Goal: Information Seeking & Learning: Learn about a topic

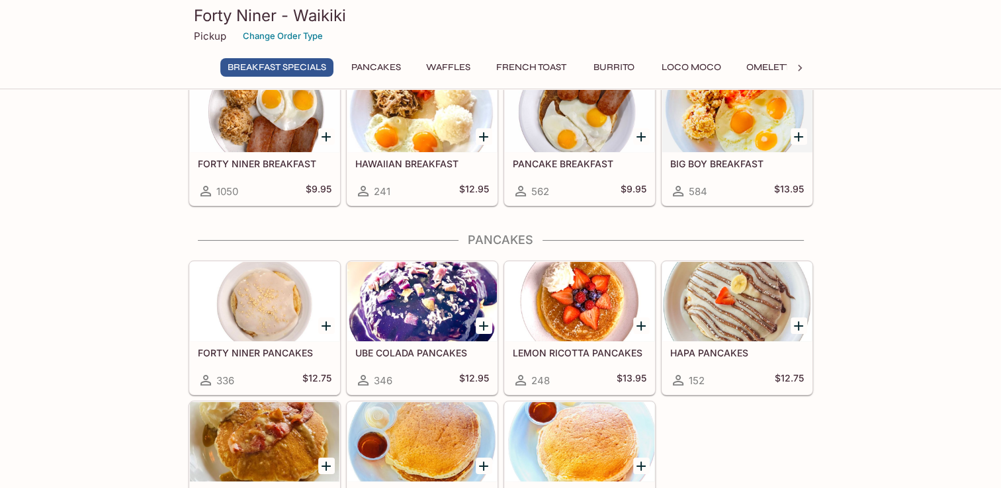
scroll to position [198, 0]
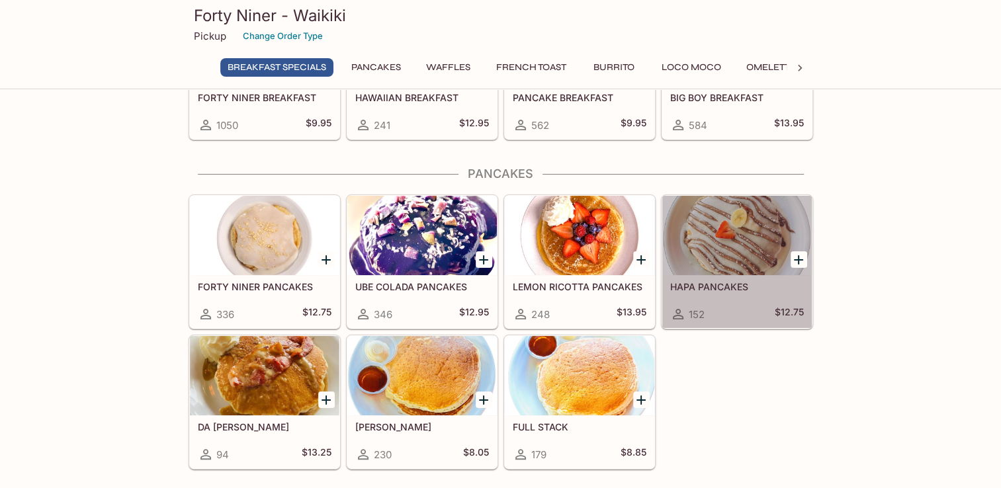
click at [729, 269] on div at bounding box center [737, 235] width 150 height 79
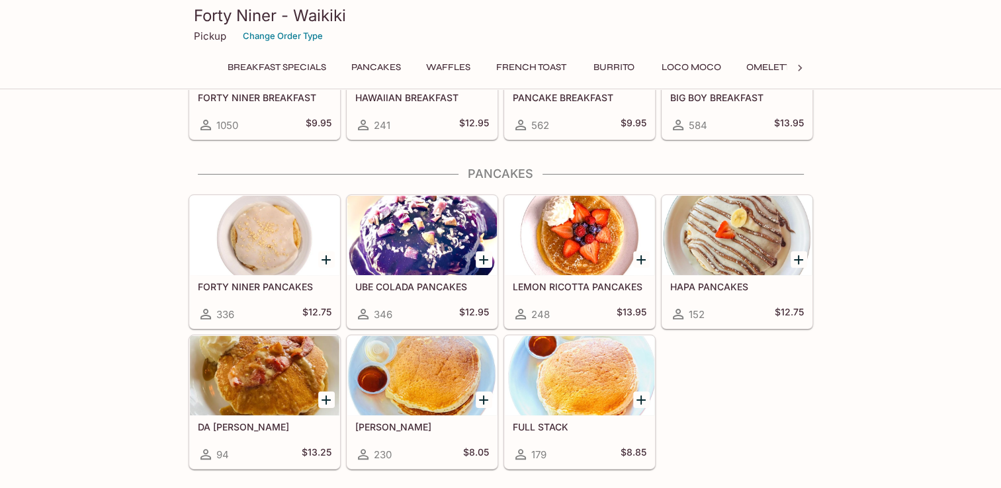
scroll to position [193, 0]
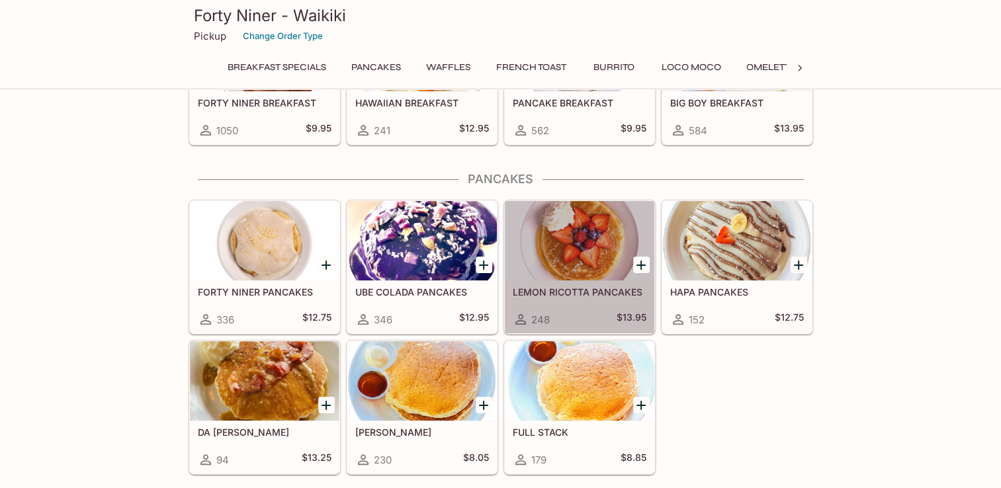
click at [560, 290] on h5 "LEMON RICOTTA PANCAKES" at bounding box center [580, 291] width 134 height 11
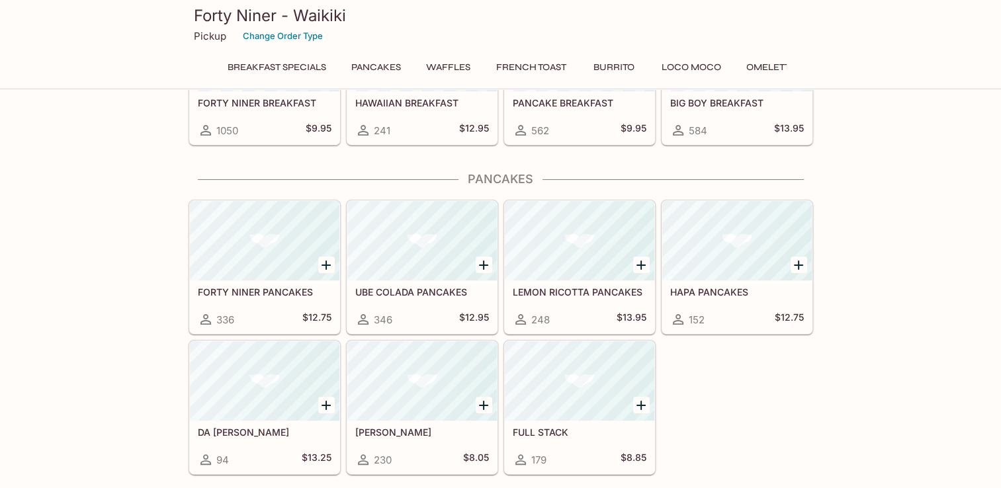
scroll to position [188, 0]
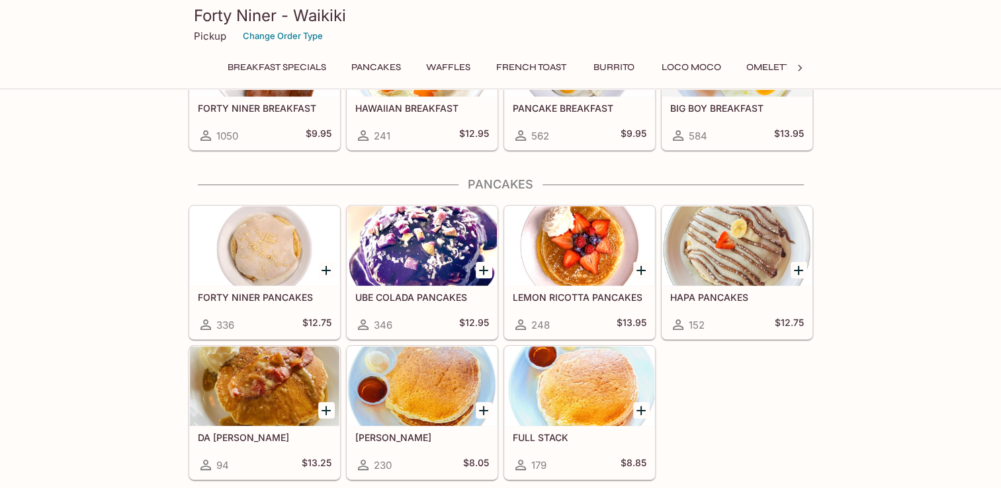
click at [414, 284] on div at bounding box center [422, 245] width 150 height 79
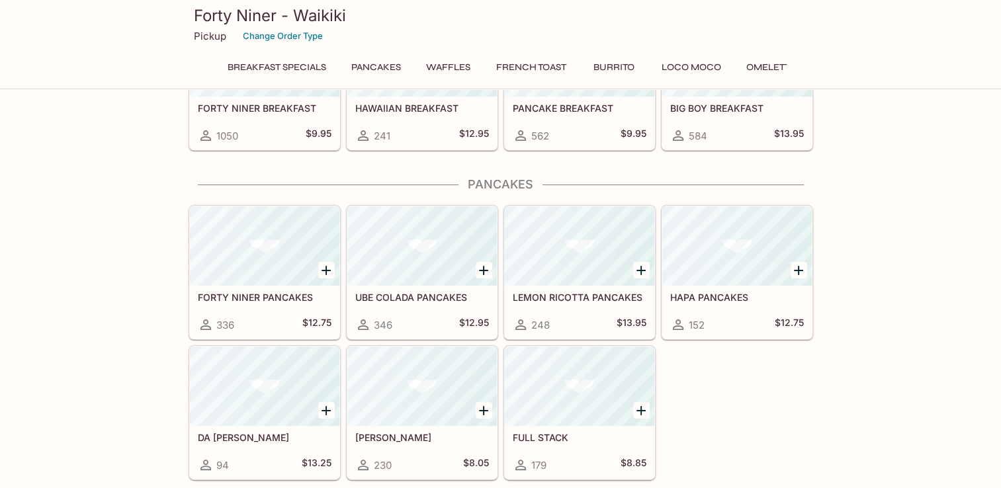
scroll to position [183, 0]
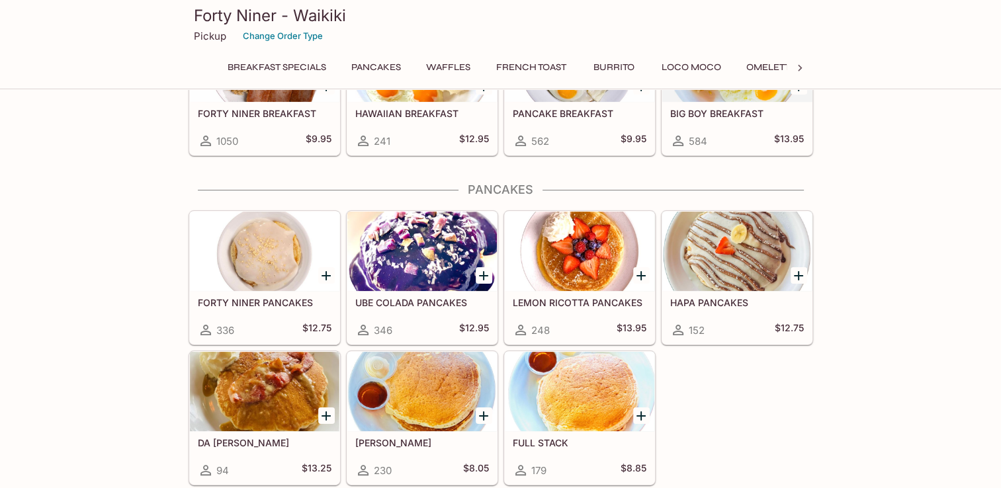
click at [261, 276] on div at bounding box center [265, 251] width 150 height 79
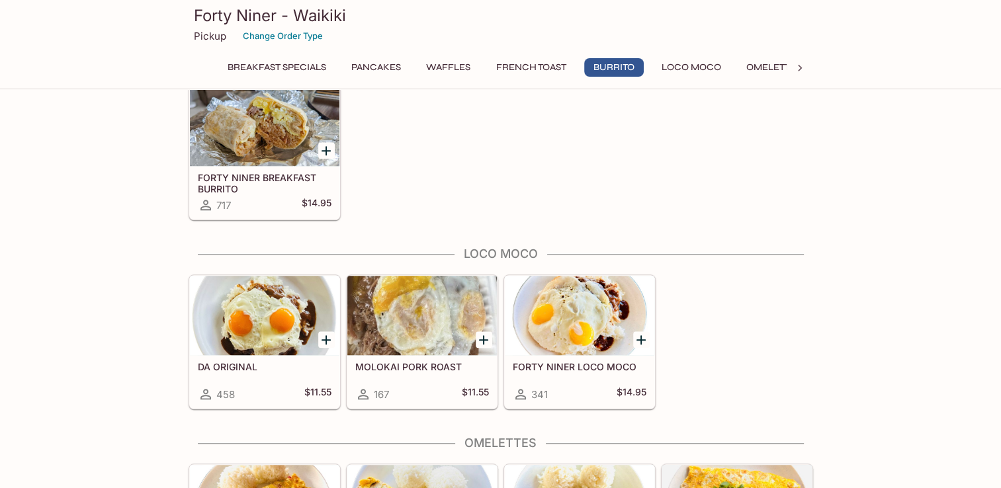
scroll to position [1037, 0]
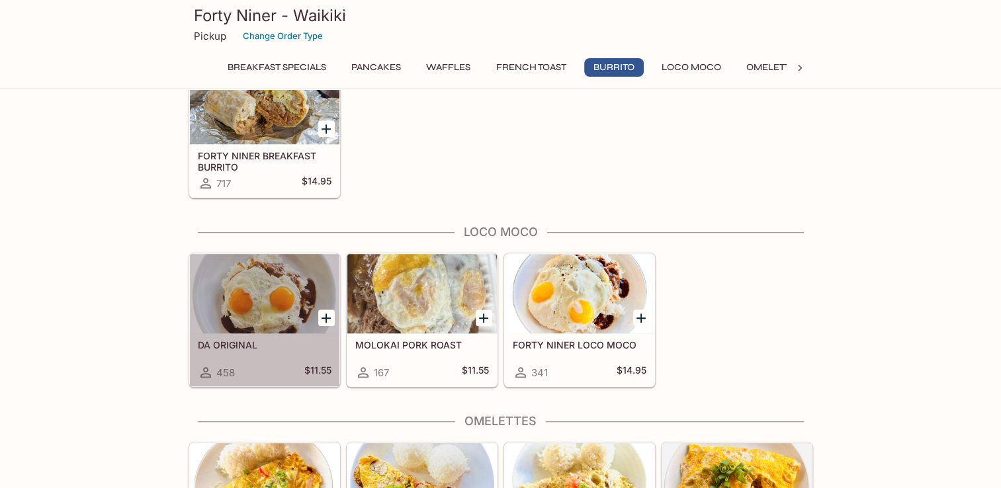
click at [243, 306] on div at bounding box center [265, 293] width 150 height 79
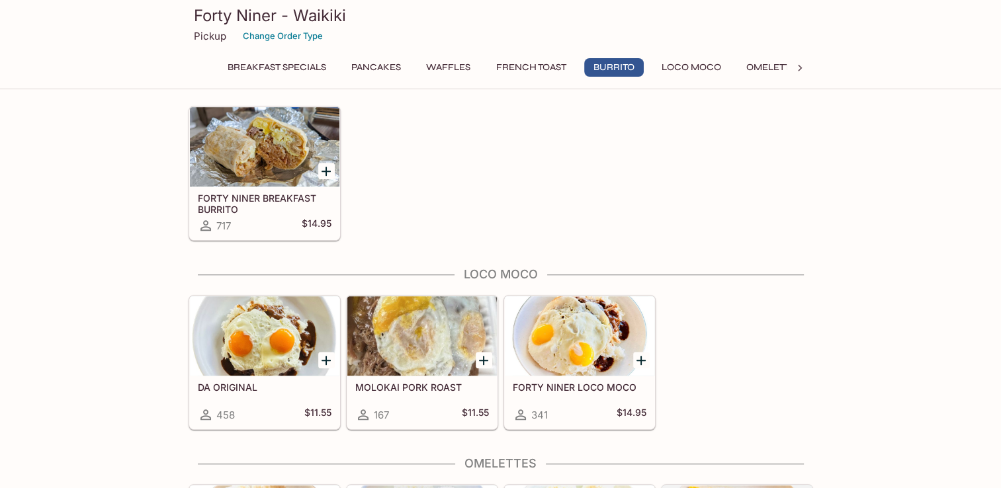
scroll to position [1061, 0]
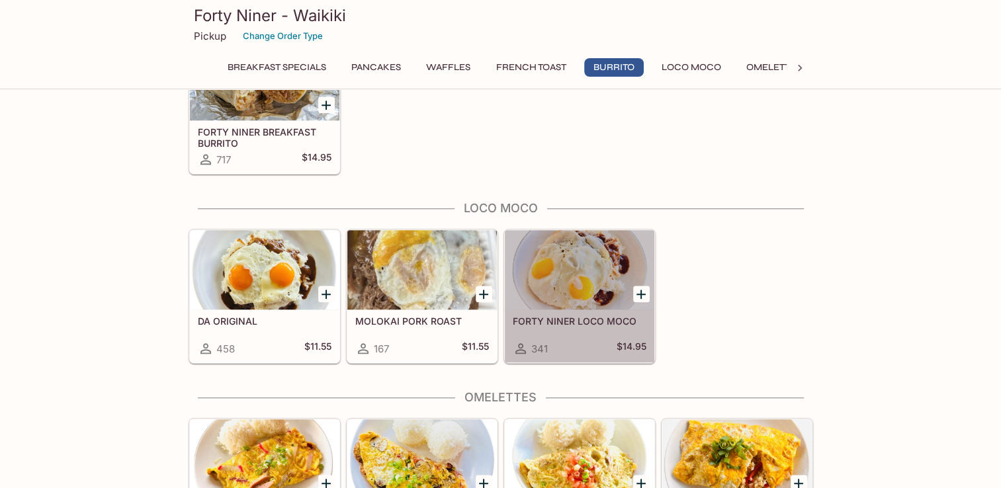
click at [552, 279] on div at bounding box center [580, 269] width 150 height 79
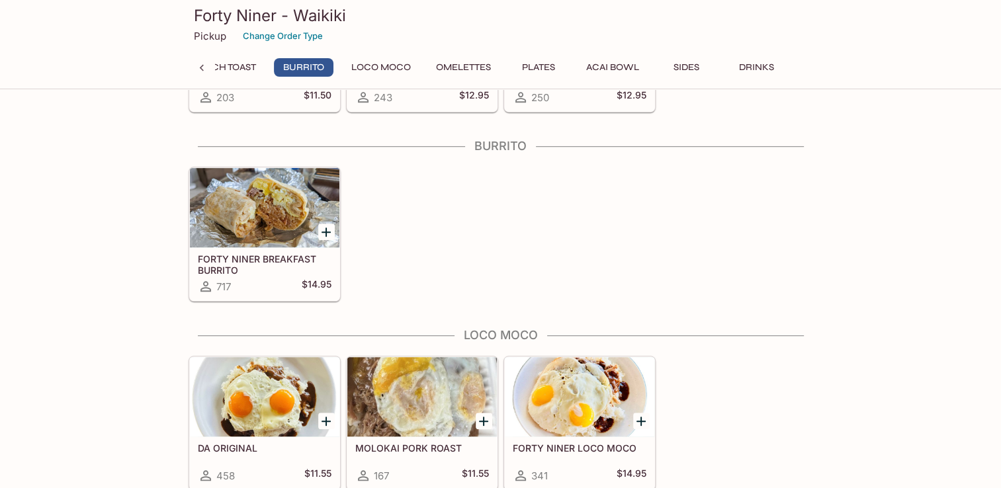
scroll to position [922, 0]
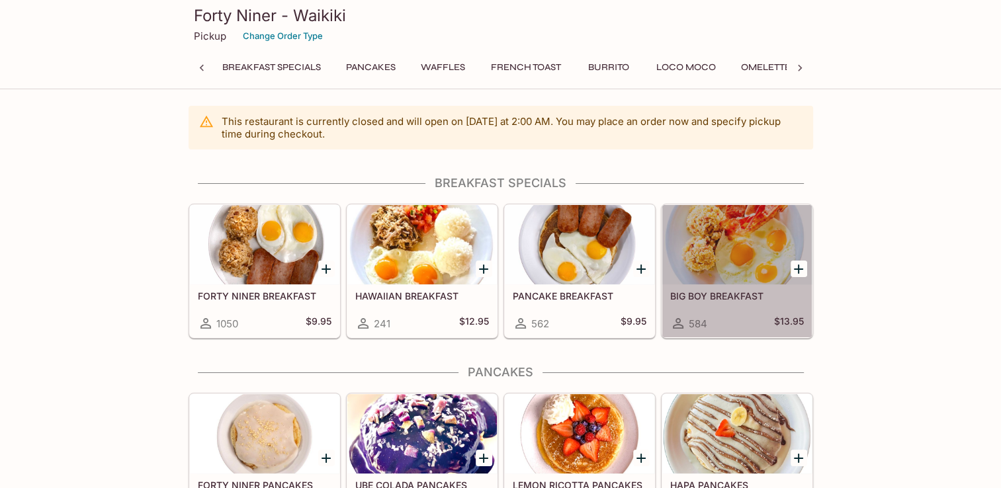
click at [772, 266] on div at bounding box center [737, 244] width 150 height 79
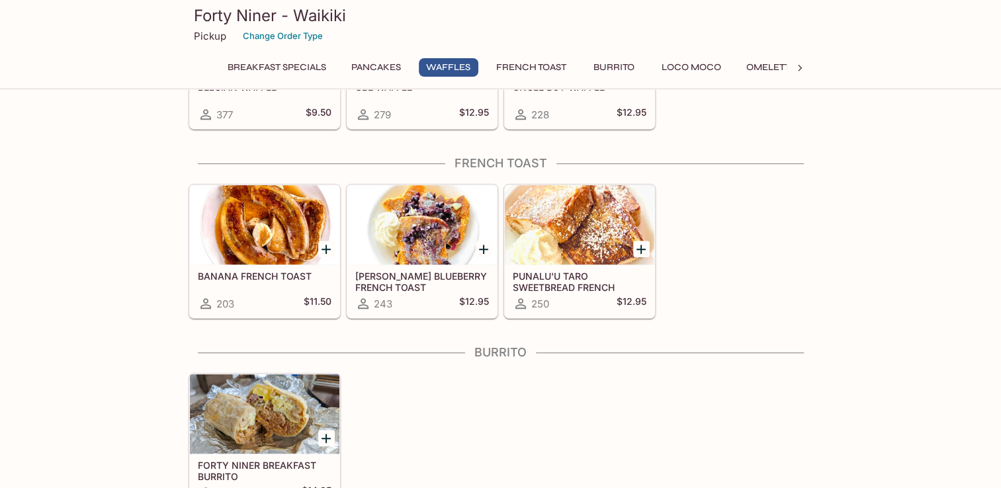
scroll to position [529, 0]
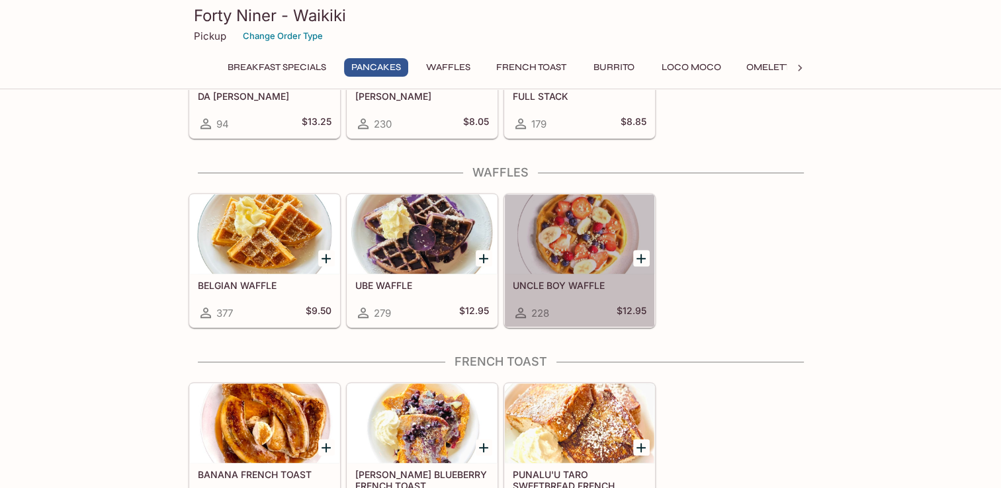
click at [622, 259] on div at bounding box center [580, 234] width 150 height 79
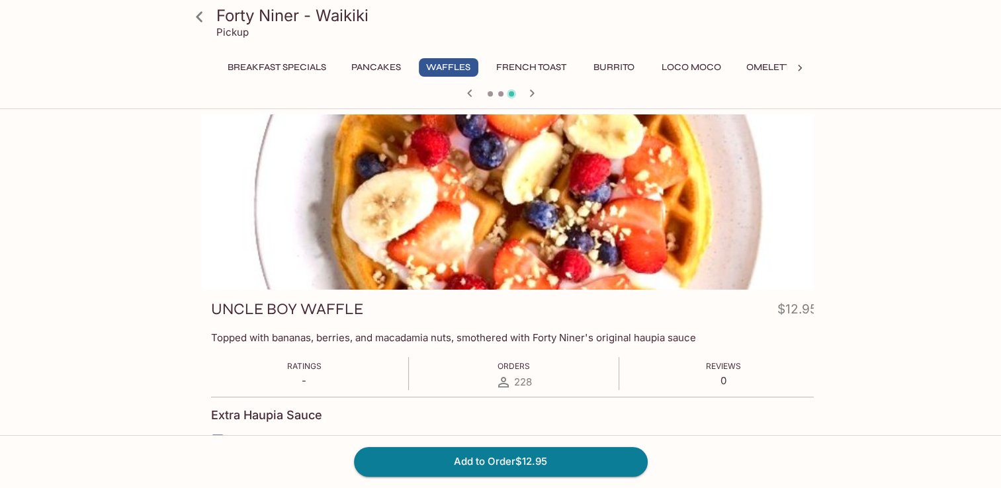
click at [459, 335] on p "Topped with bananas, berries, and macadamia nuts, smothered with Forty Niner's …" at bounding box center [514, 337] width 606 height 13
